Goal: Information Seeking & Learning: Stay updated

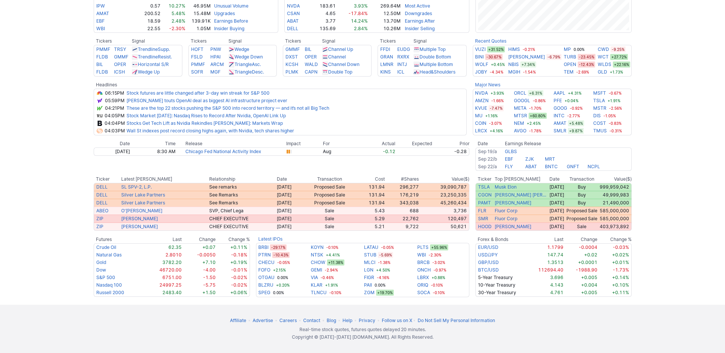
scroll to position [345, 0]
click at [169, 111] on link "These are the top 22 stocks pushing the S&P 500 into record territory — and it’…" at bounding box center [227, 108] width 203 height 6
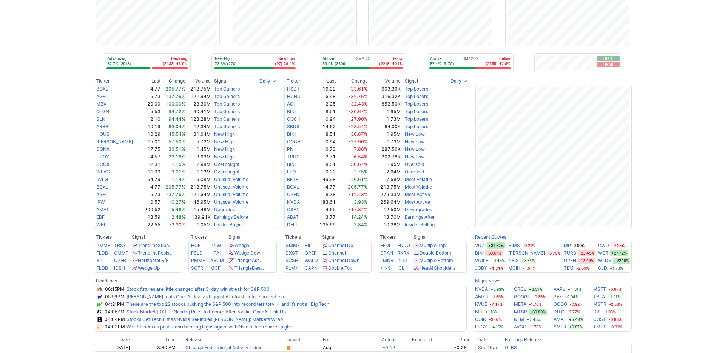
scroll to position [0, 0]
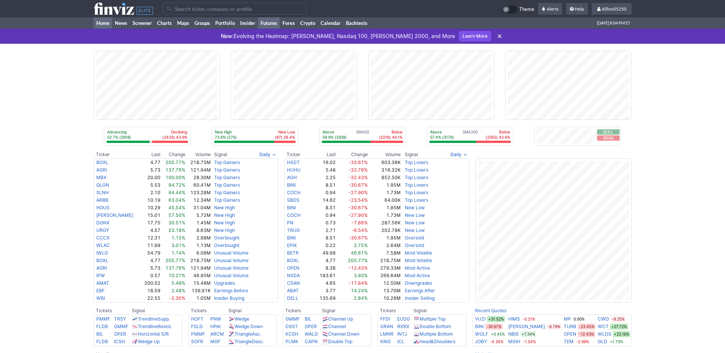
click at [280, 29] on link "Futures" at bounding box center [269, 22] width 22 height 11
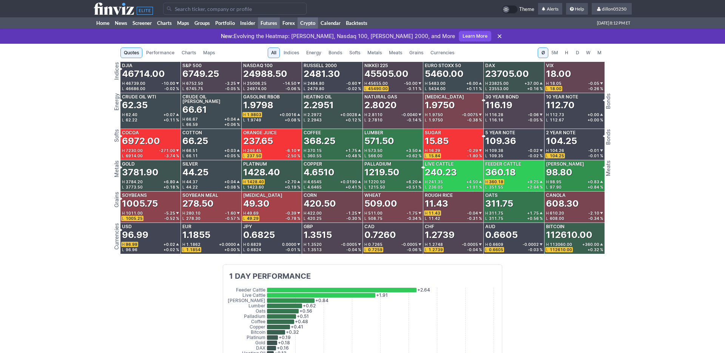
click at [318, 29] on link "Crypto" at bounding box center [307, 22] width 20 height 11
